Goal: Information Seeking & Learning: Find specific page/section

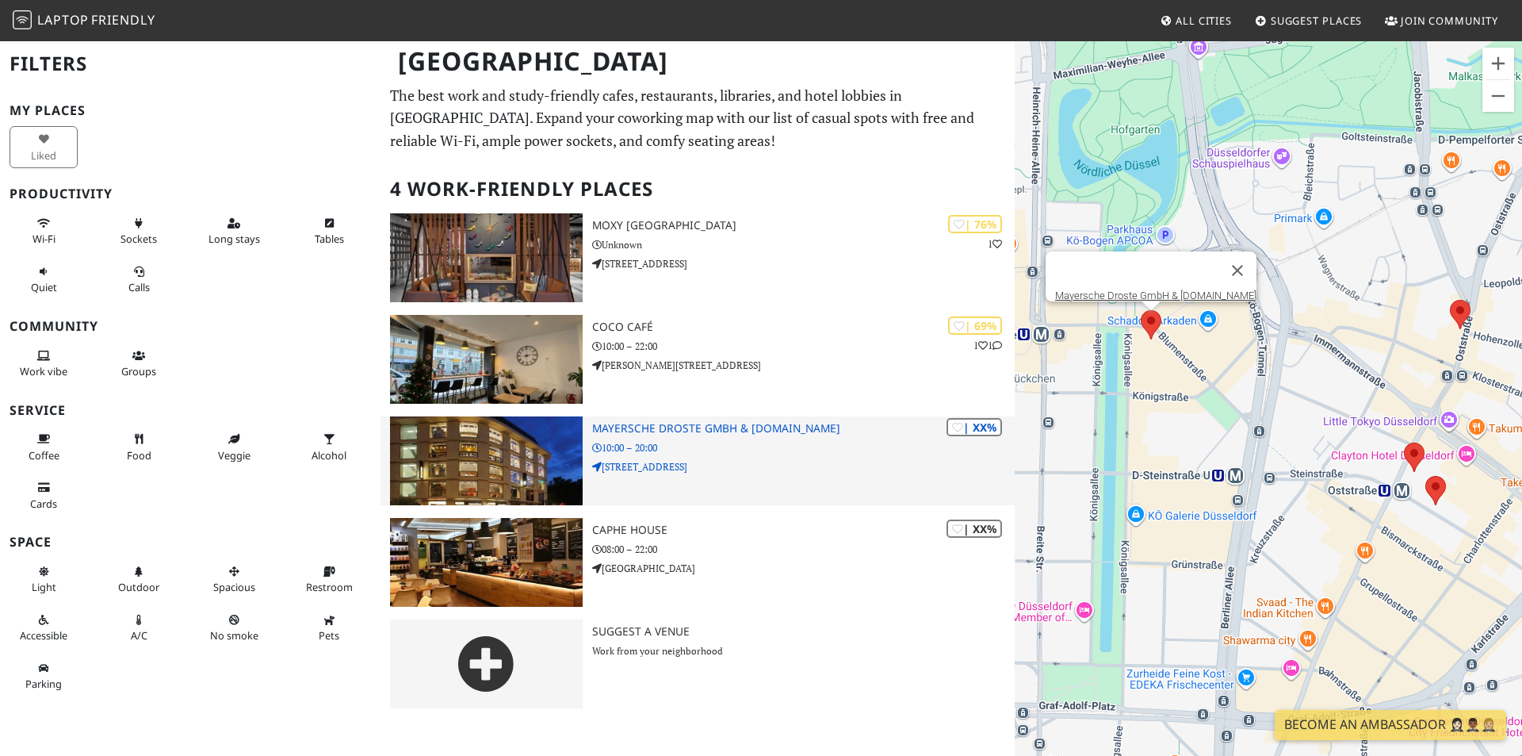
click at [750, 434] on h3 "Mayersche Droste GmbH & [DOMAIN_NAME]" at bounding box center [803, 428] width 423 height 13
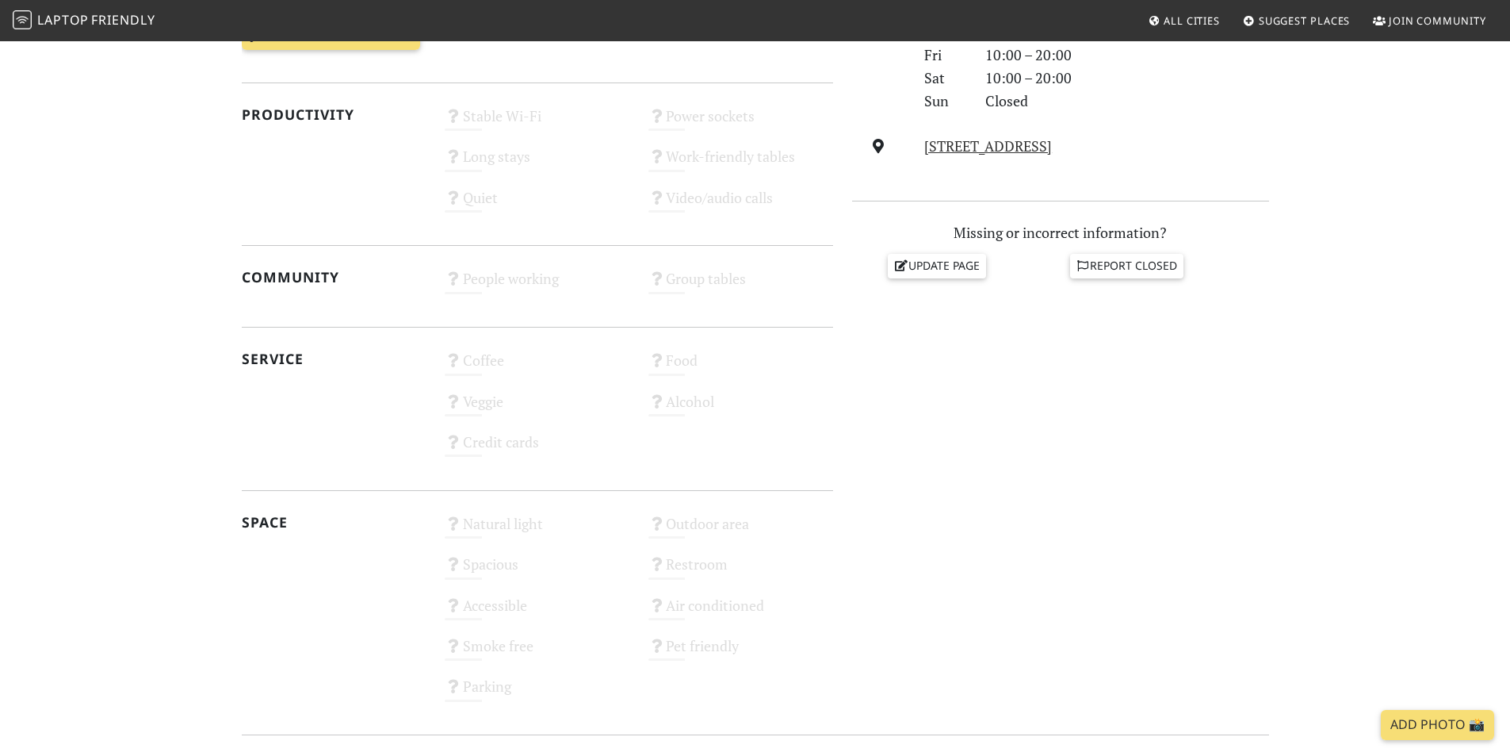
scroll to position [555, 0]
